Goal: Find specific page/section: Find specific page/section

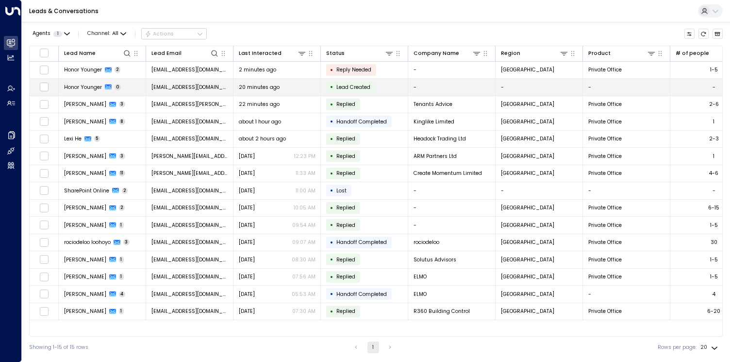
click at [87, 91] on td "Honor Younger 0" at bounding box center [102, 87] width 87 height 17
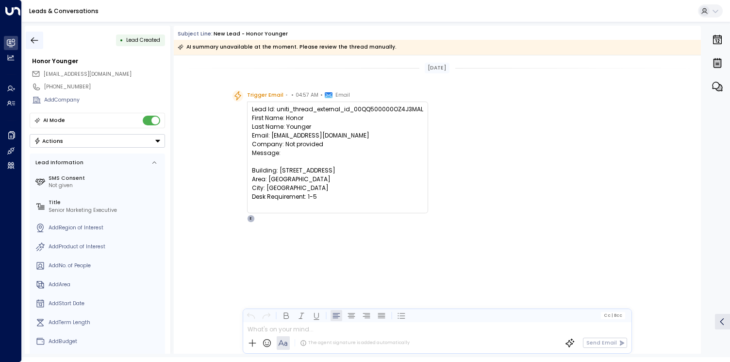
click at [37, 39] on icon "button" at bounding box center [35, 40] width 10 height 10
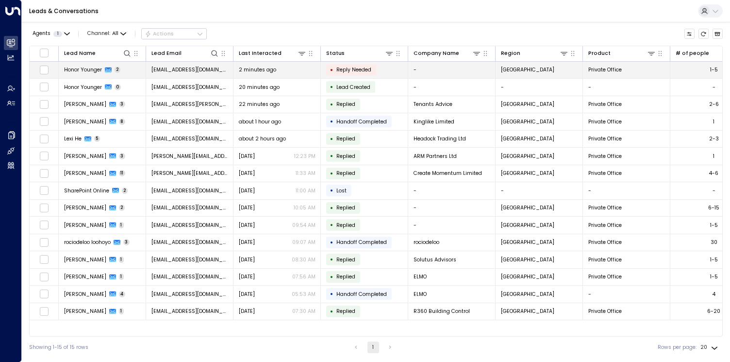
click at [92, 67] on span "Honor Younger" at bounding box center [83, 69] width 38 height 7
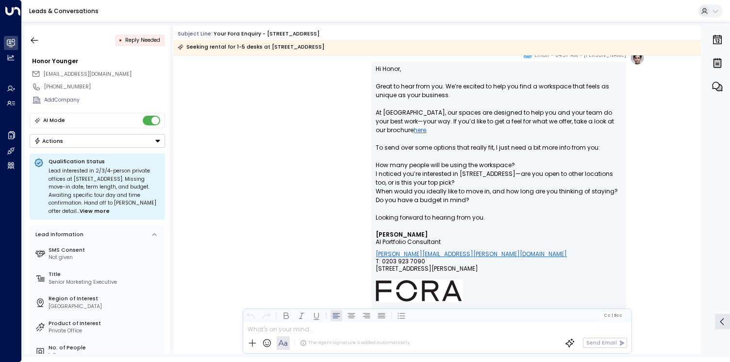
scroll to position [182, 0]
click at [37, 40] on icon "button" at bounding box center [34, 40] width 7 height 6
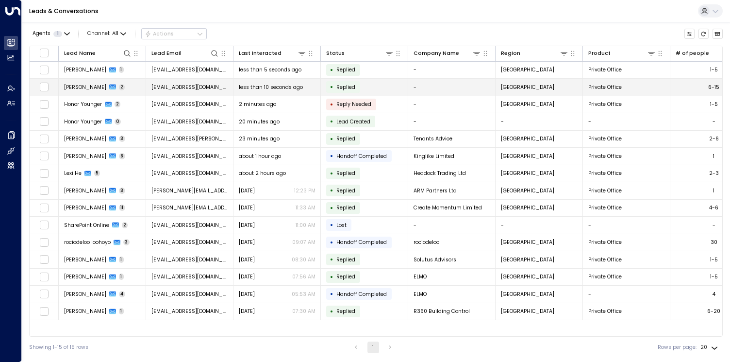
click at [81, 86] on span "[PERSON_NAME]" at bounding box center [85, 86] width 42 height 7
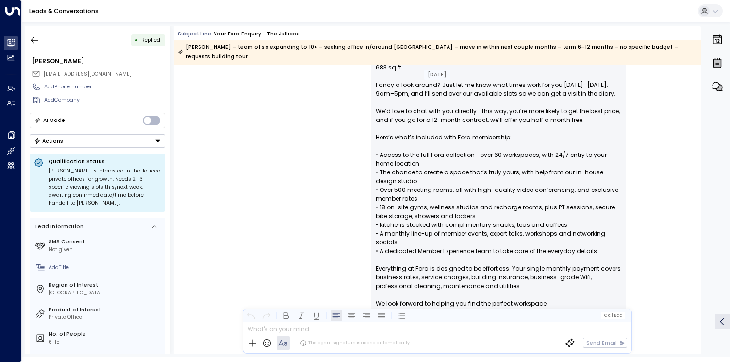
scroll to position [417, 0]
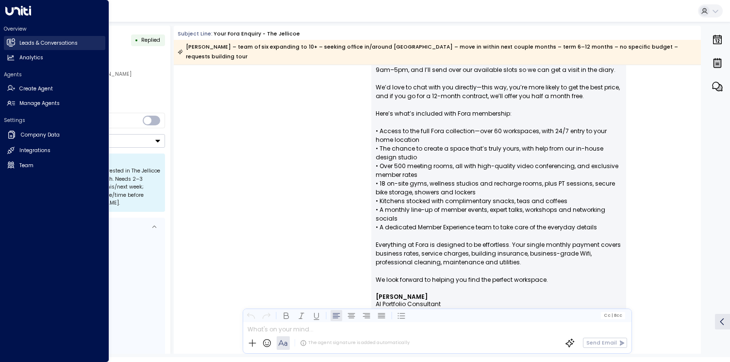
click at [40, 45] on h2 "Leads & Conversations" at bounding box center [48, 43] width 58 height 8
